Goal: Task Accomplishment & Management: Manage account settings

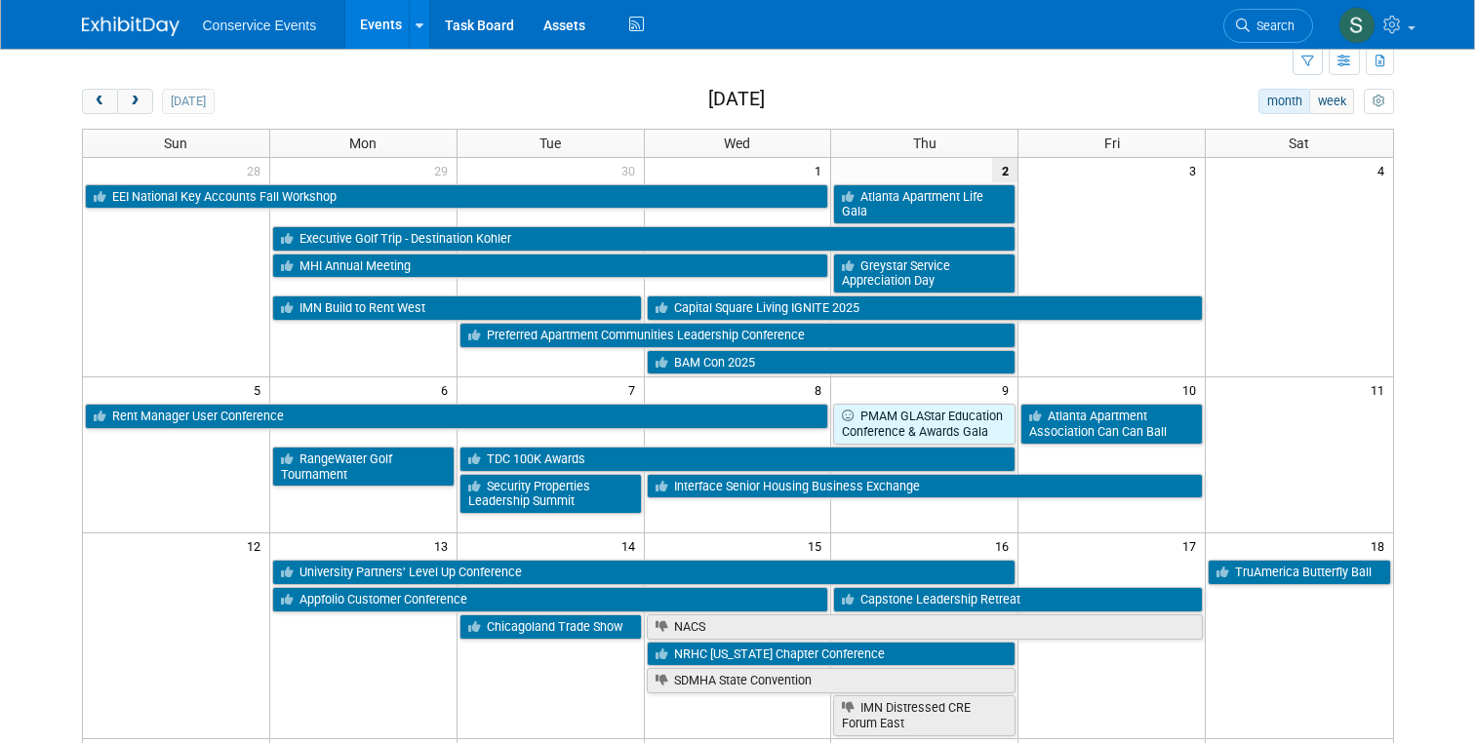
scroll to position [2, 0]
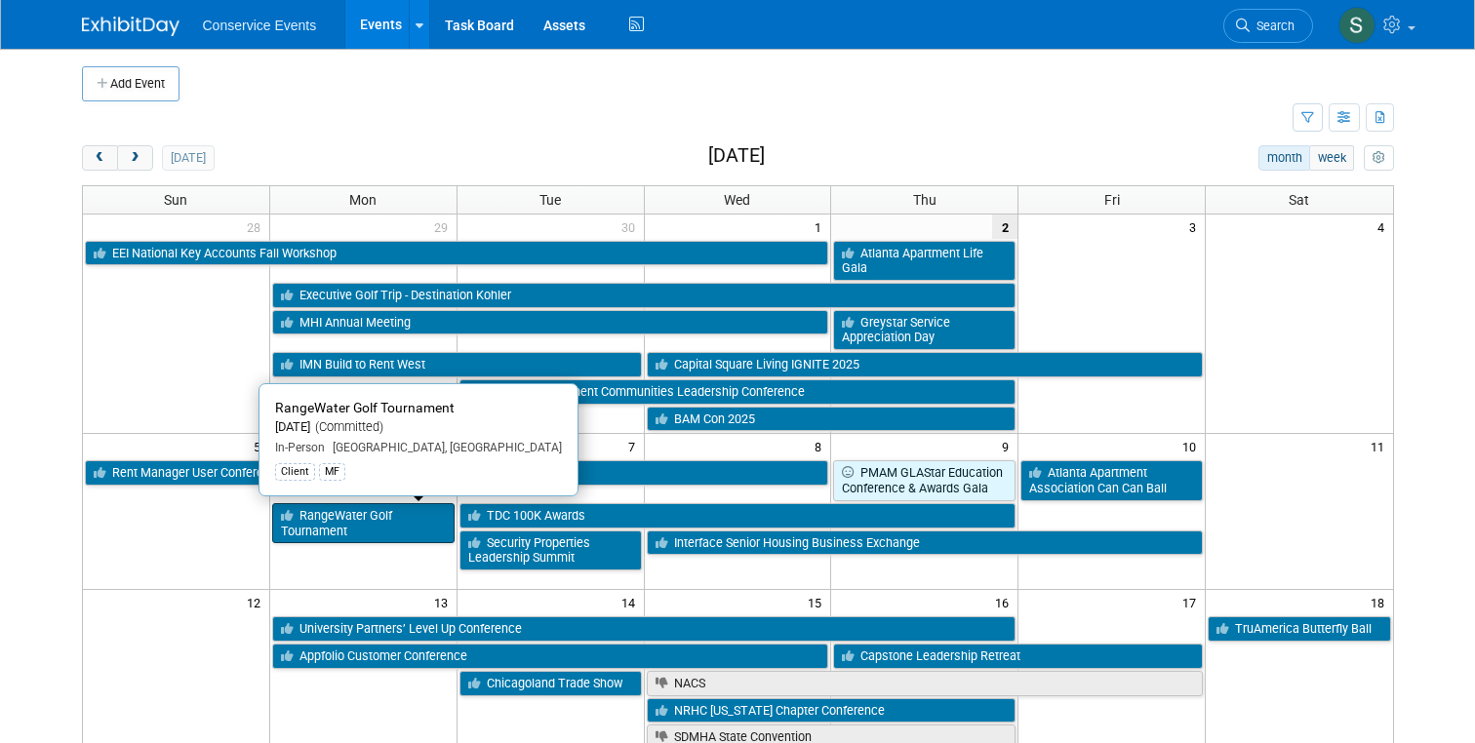
click at [379, 512] on link "RangeWater Golf Tournament" at bounding box center [363, 523] width 182 height 40
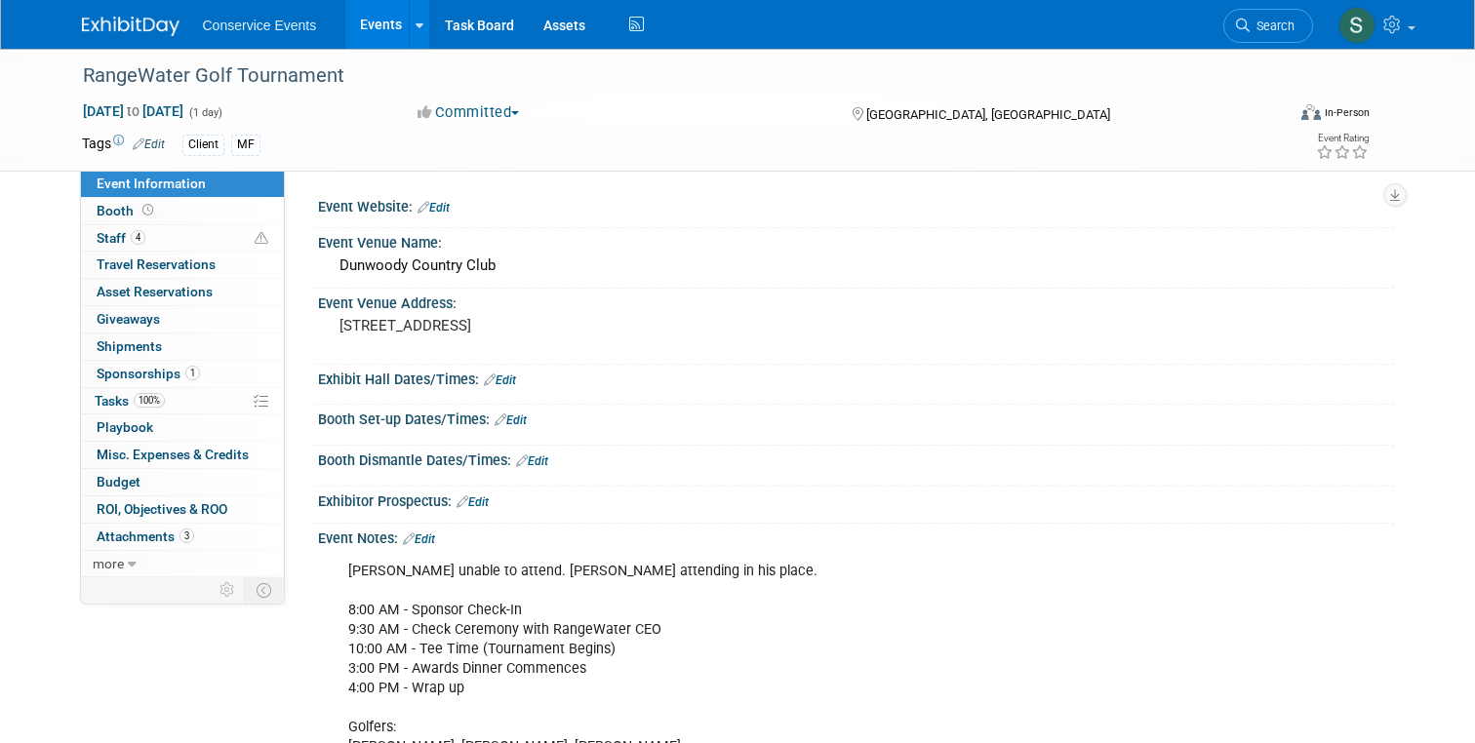
click at [146, 27] on img at bounding box center [131, 27] width 98 height 20
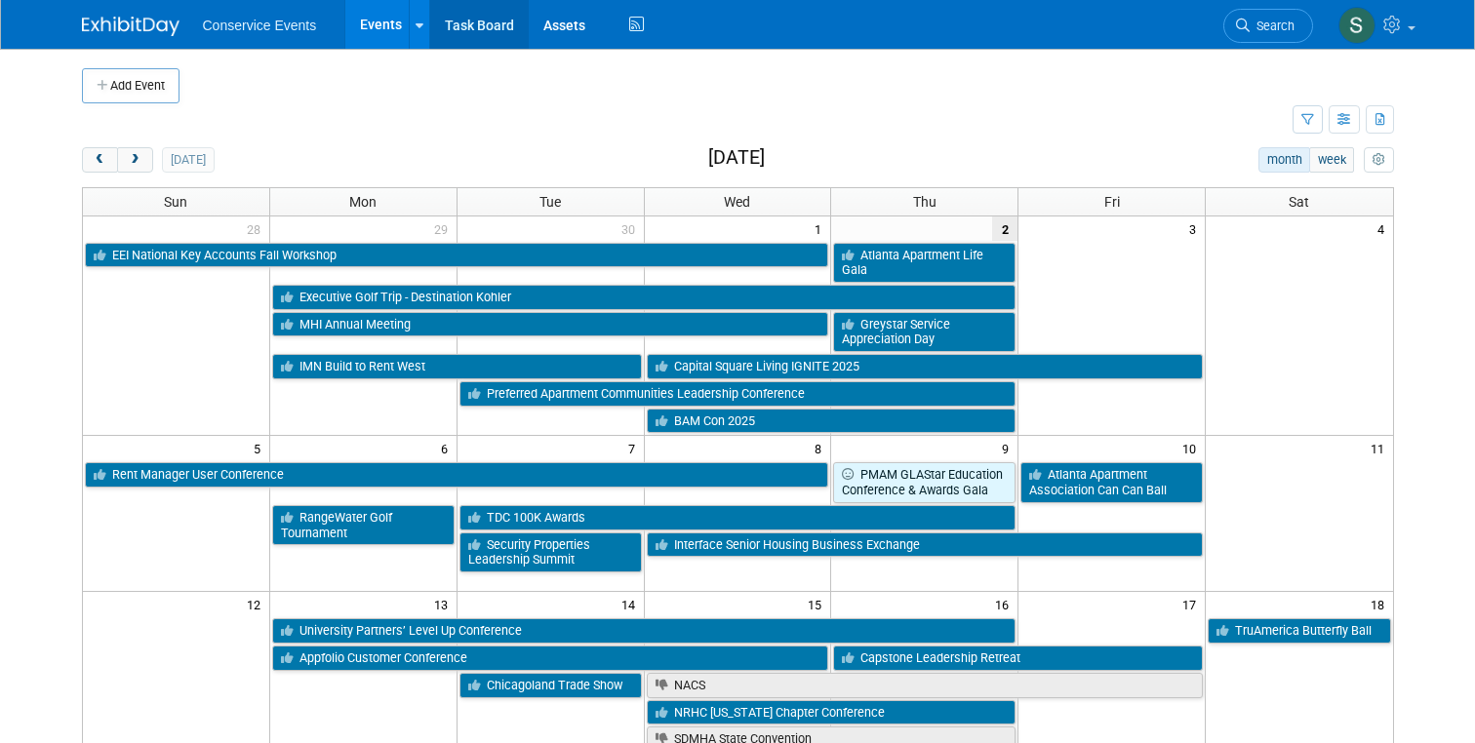
click at [482, 26] on link "Task Board" at bounding box center [479, 24] width 99 height 49
click at [99, 163] on span "prev" at bounding box center [100, 160] width 15 height 13
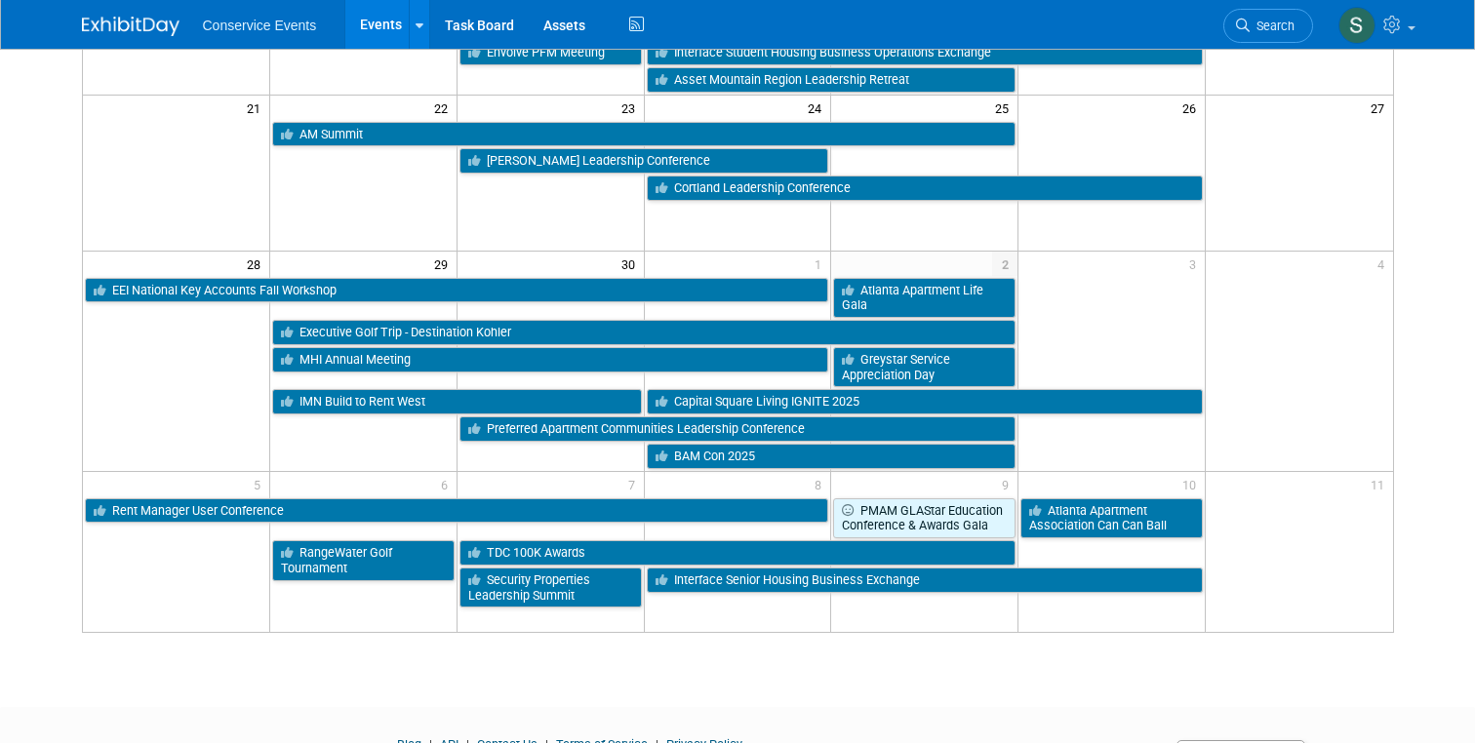
scroll to position [683, 0]
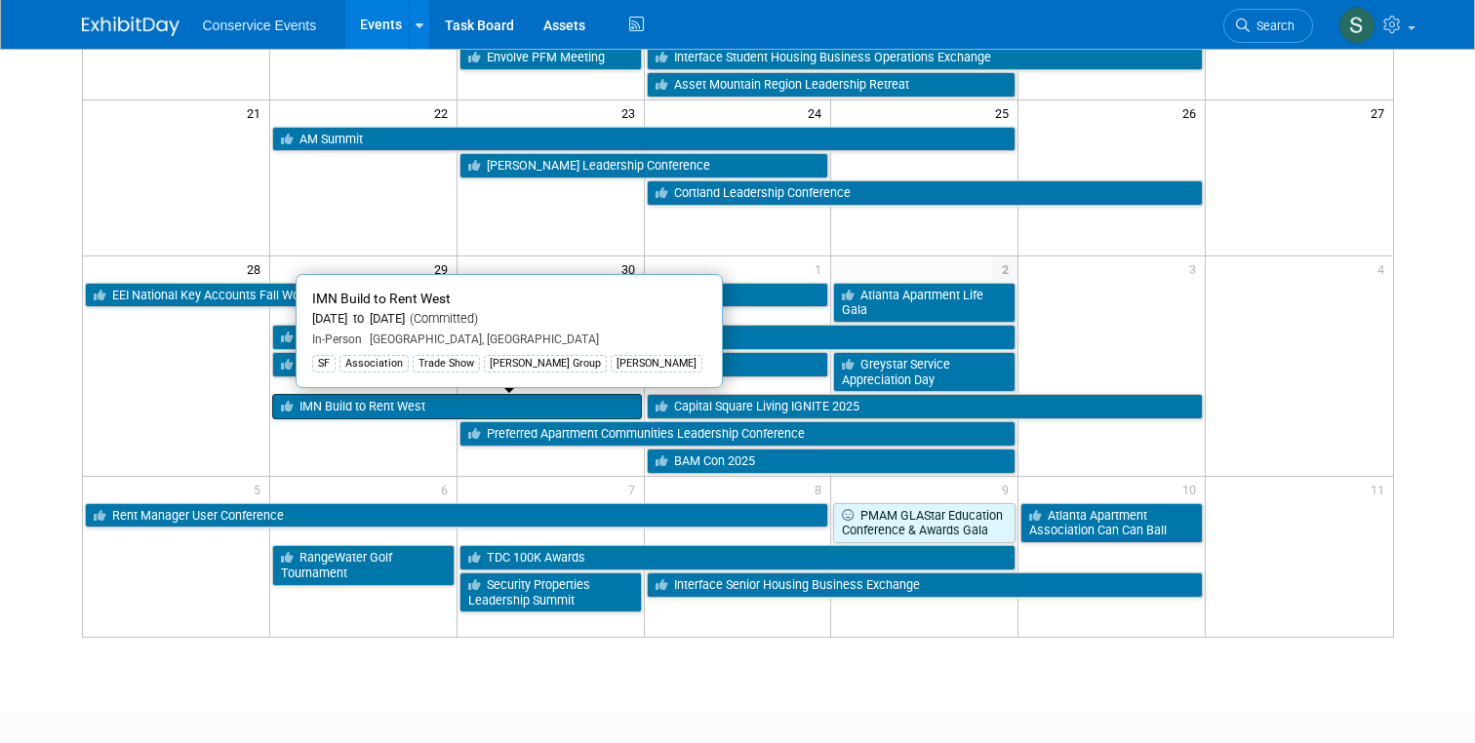
click at [343, 405] on link "IMN Build to Rent West" at bounding box center [457, 406] width 370 height 25
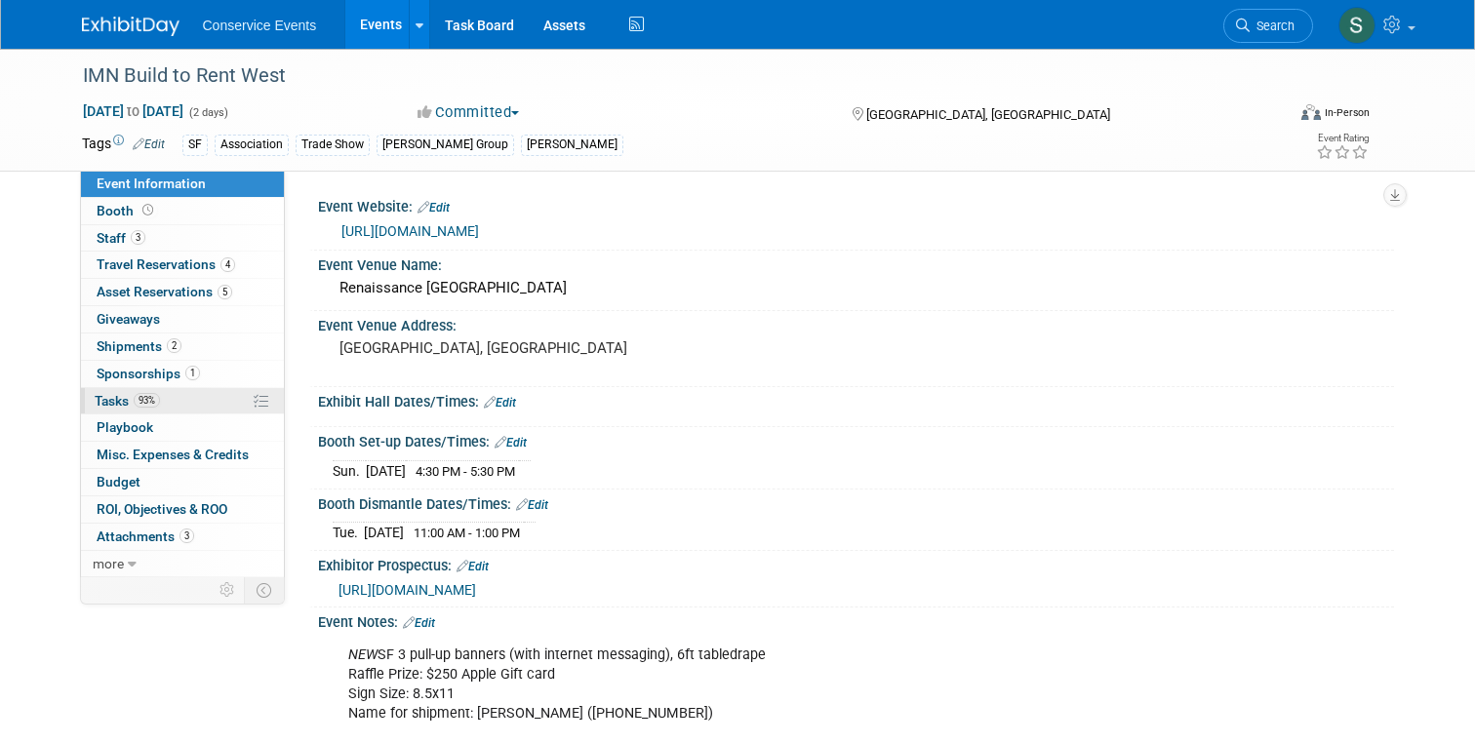
click at [114, 396] on span "Tasks 93%" at bounding box center [127, 401] width 65 height 16
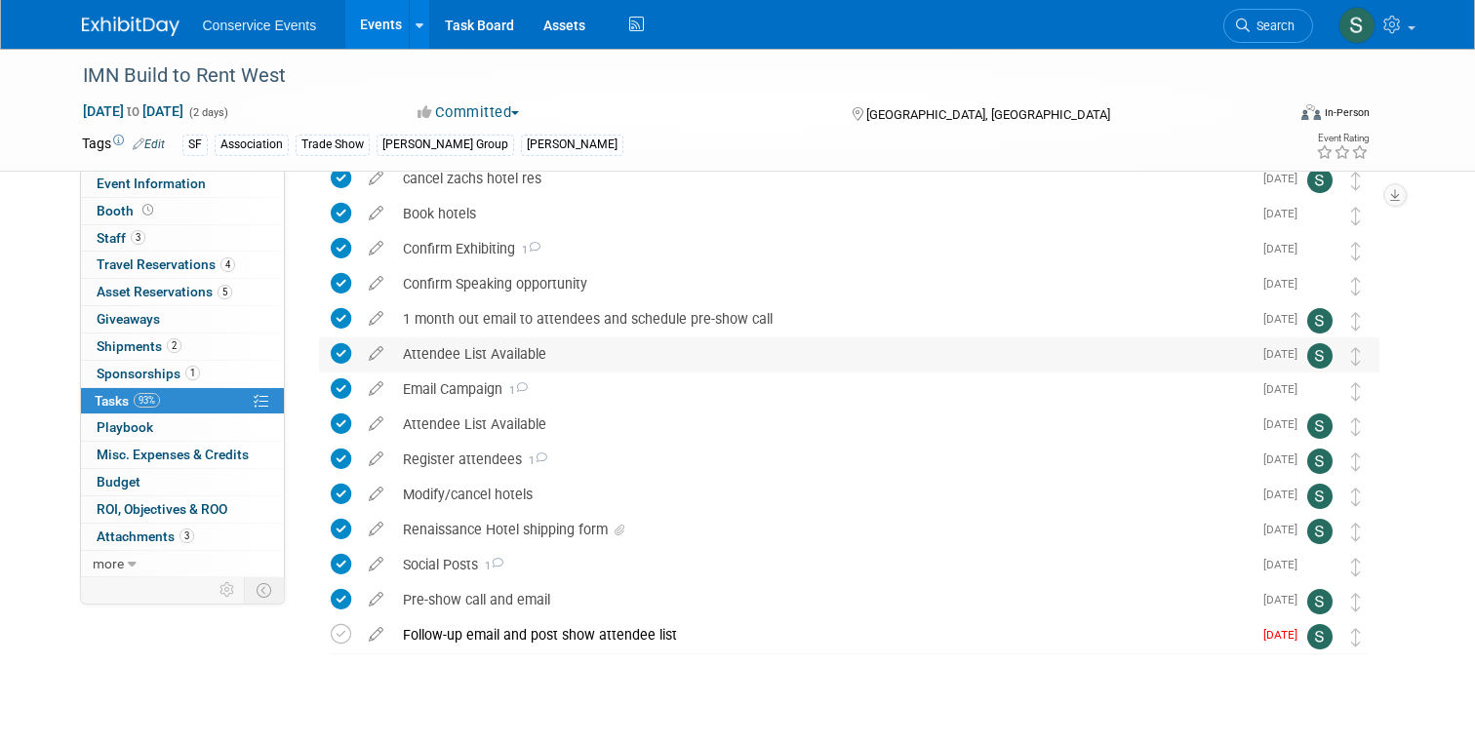
scroll to position [121, 0]
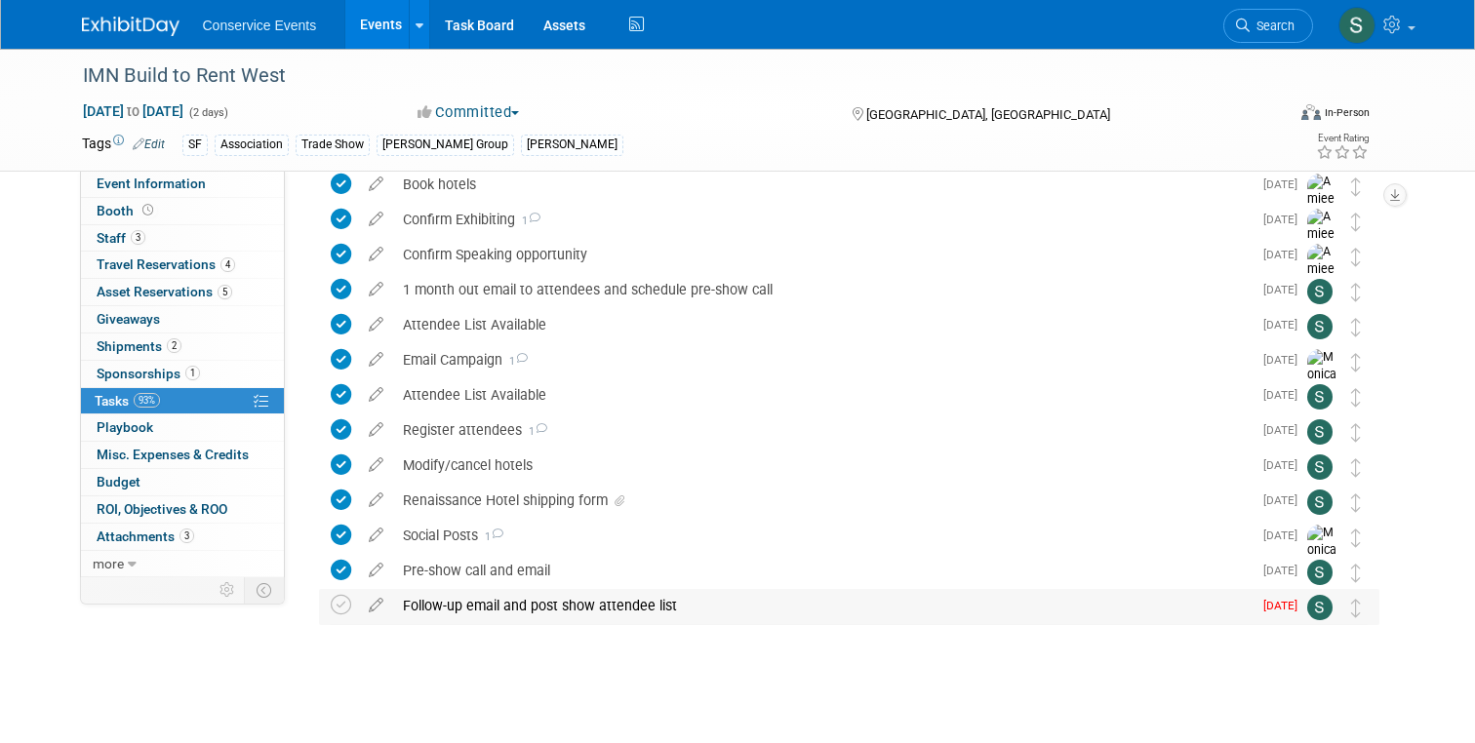
click at [550, 611] on div "Follow-up email and post show attendee list" at bounding box center [822, 605] width 858 height 33
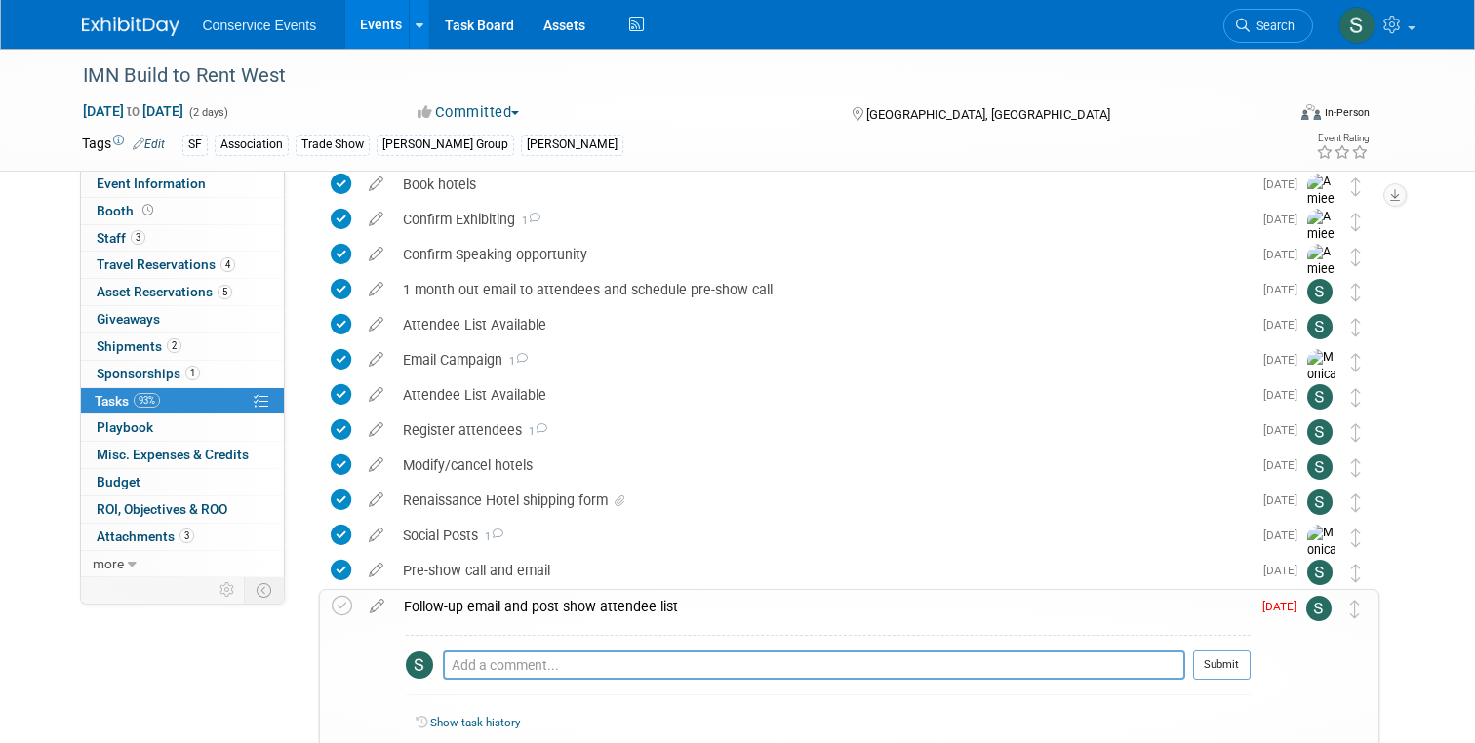
scroll to position [262, 0]
